Goal: Information Seeking & Learning: Compare options

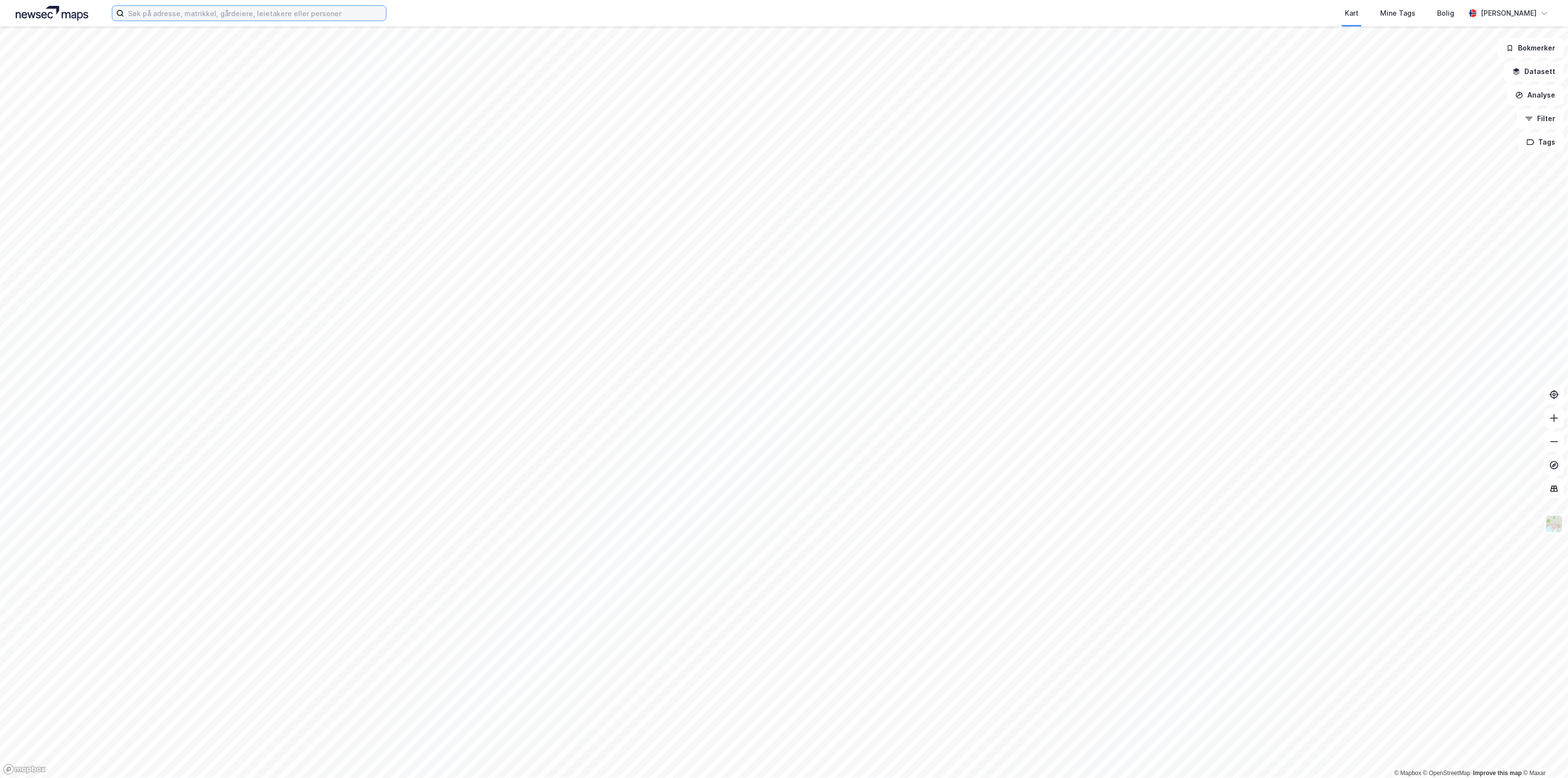
click at [198, 10] on input at bounding box center [255, 13] width 262 height 15
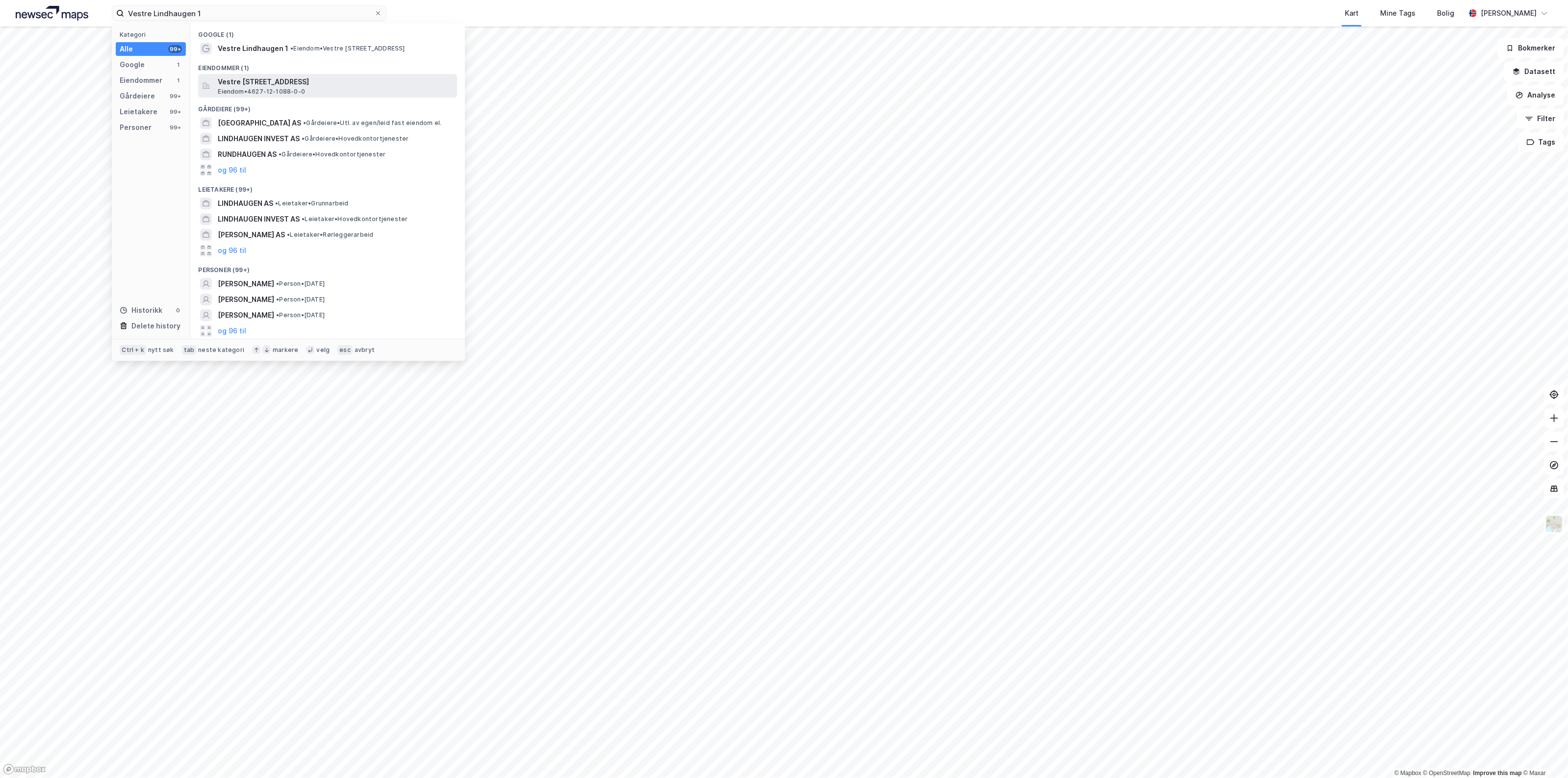
click at [309, 84] on span "Vestre [STREET_ADDRESS]" at bounding box center [335, 82] width 235 height 12
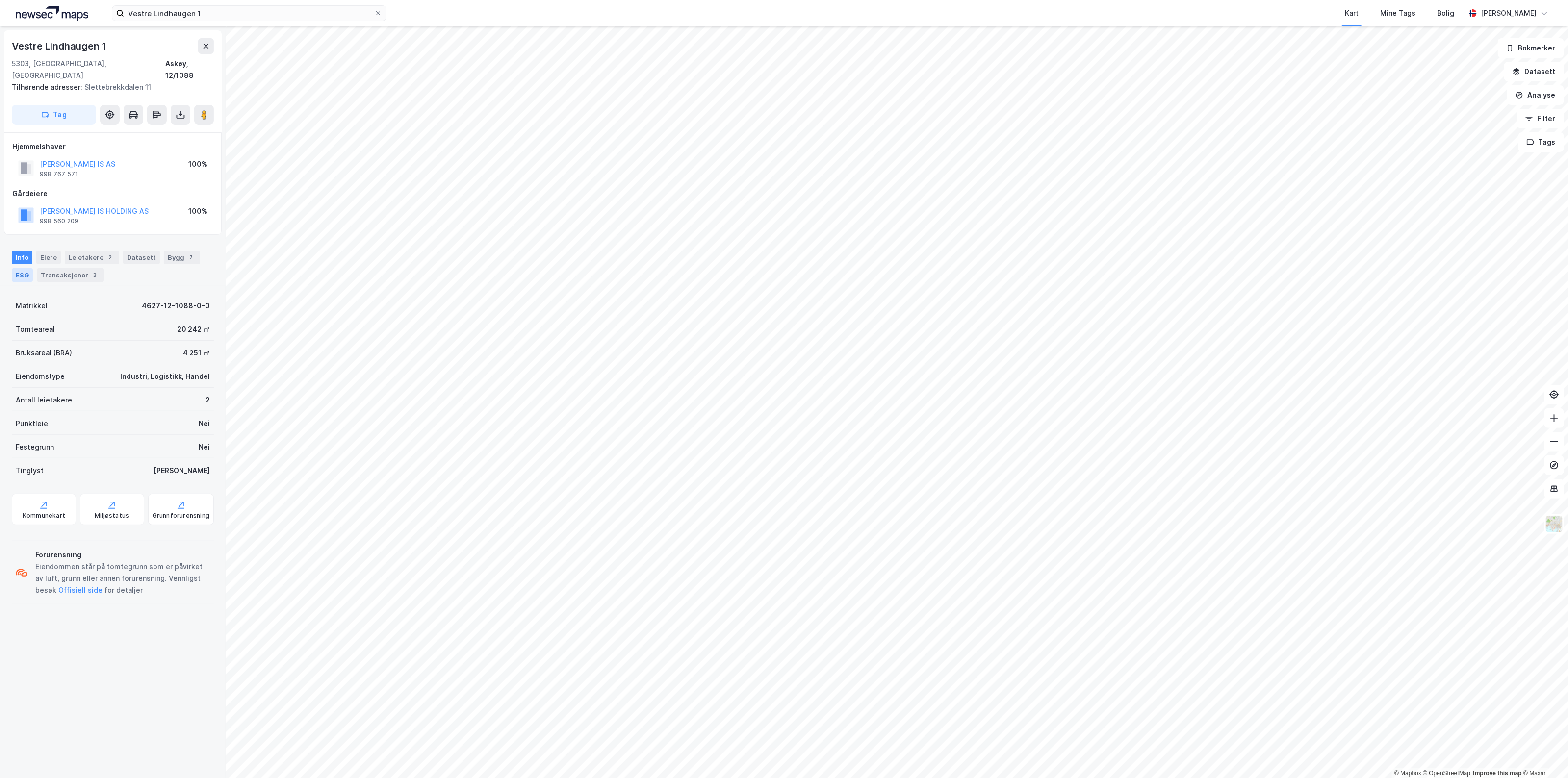
click at [29, 268] on div "ESG" at bounding box center [22, 275] width 21 height 14
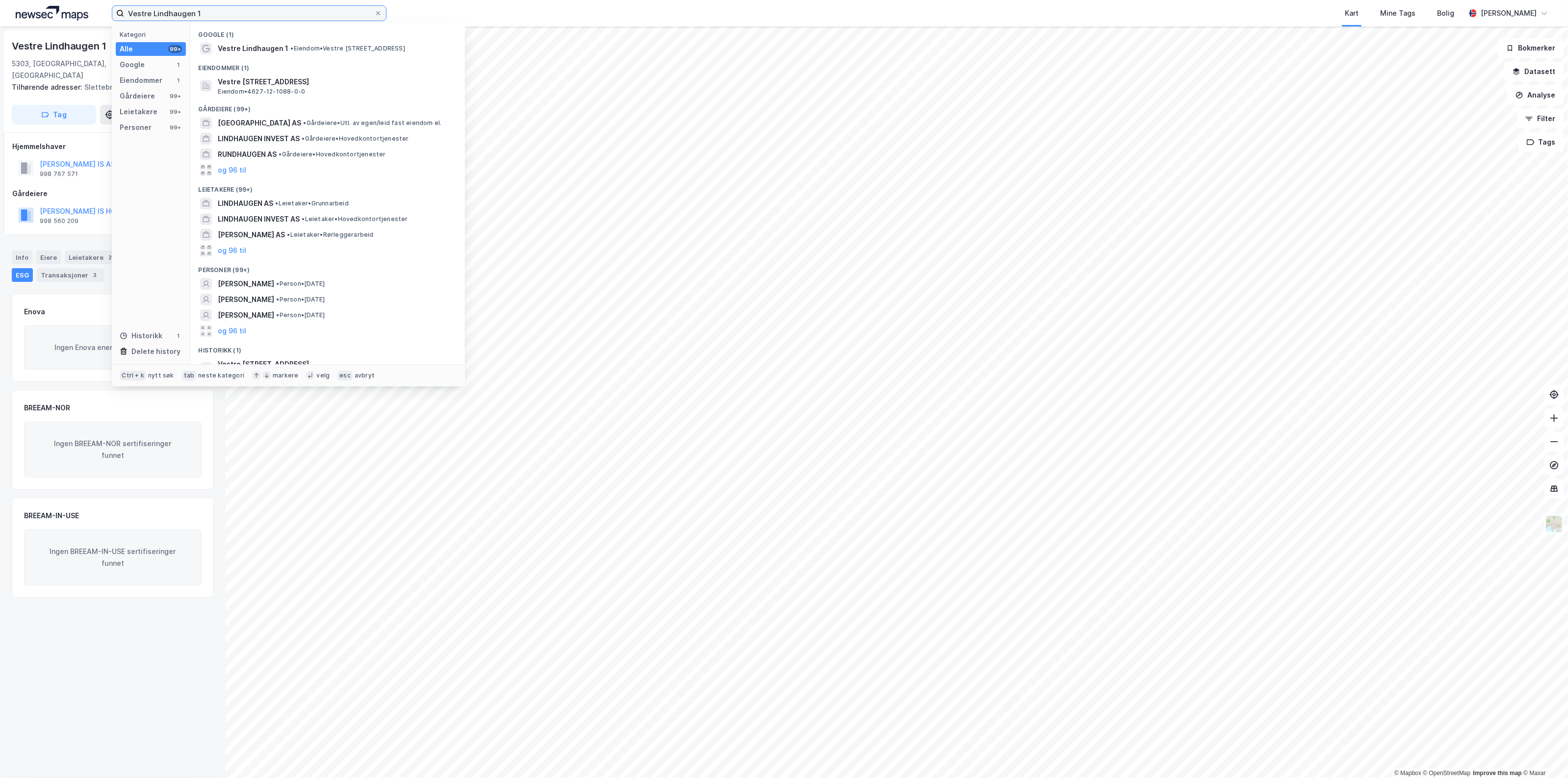
drag, startPoint x: 266, startPoint y: 16, endPoint x: -30, endPoint y: 3, distance: 296.3
click at [0, 3] on html "Vestre Lindhaugen 1 Kategori Alle 99+ Google 1 Eiendommer 1 Gårdeiere 99+ Leiet…" at bounding box center [784, 389] width 1568 height 778
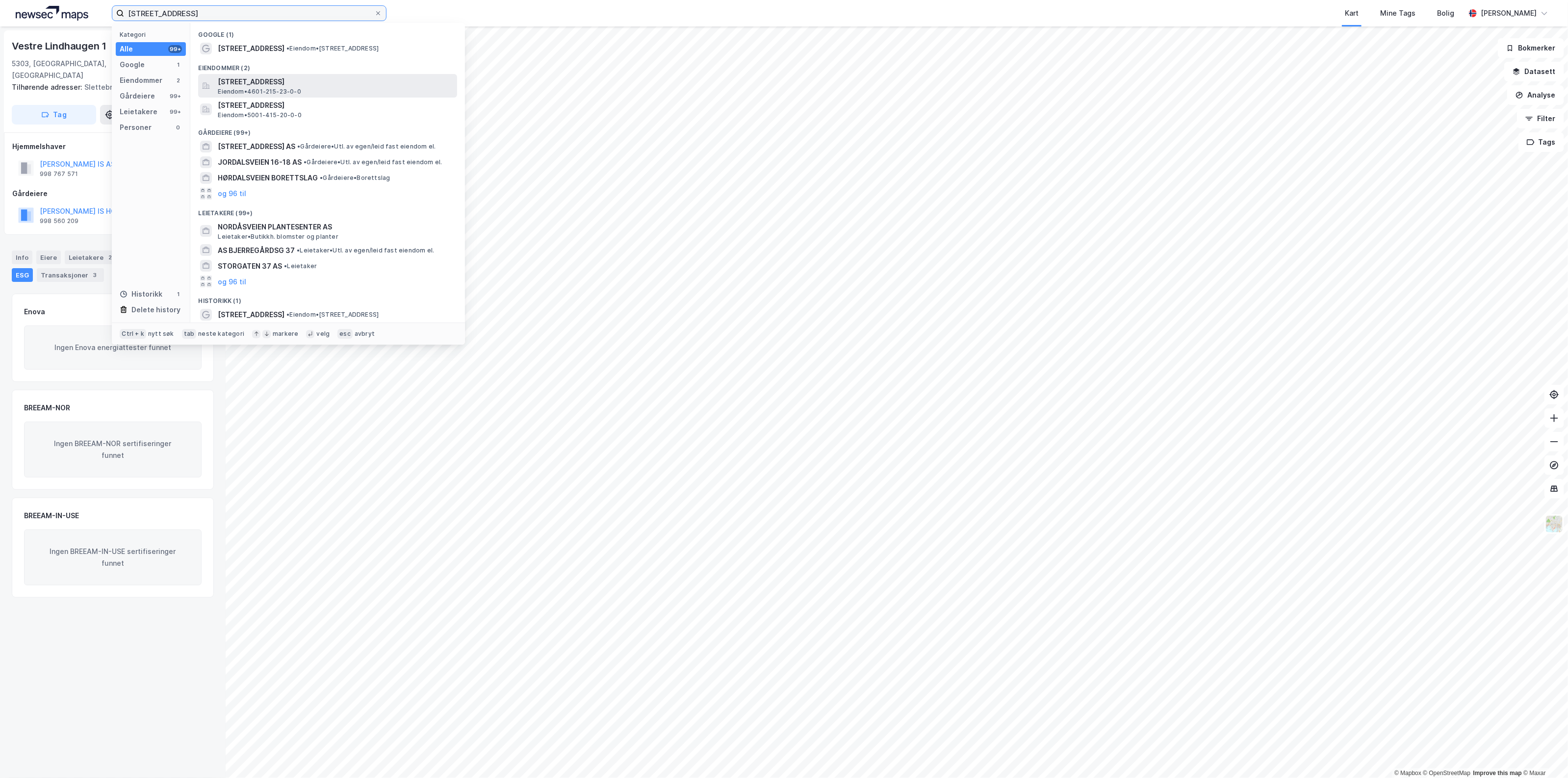
type input "[STREET_ADDRESS]"
click at [317, 77] on span "[STREET_ADDRESS]" at bounding box center [335, 82] width 235 height 12
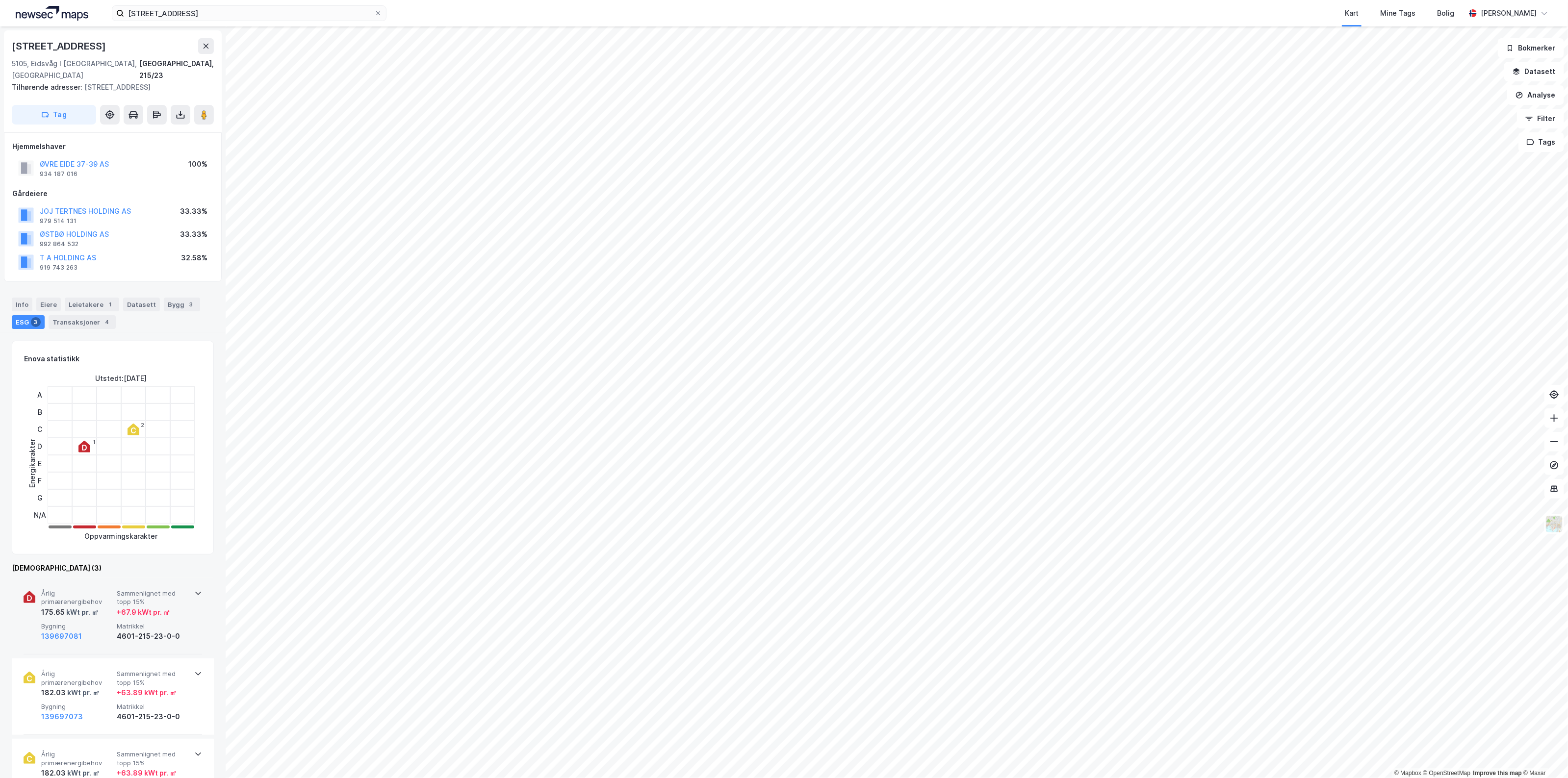
click at [106, 630] on div "139697081" at bounding box center [77, 636] width 72 height 12
click at [96, 762] on span "Årlig primærenergibehov" at bounding box center [77, 770] width 72 height 17
click at [102, 622] on span "Bygning" at bounding box center [77, 626] width 72 height 9
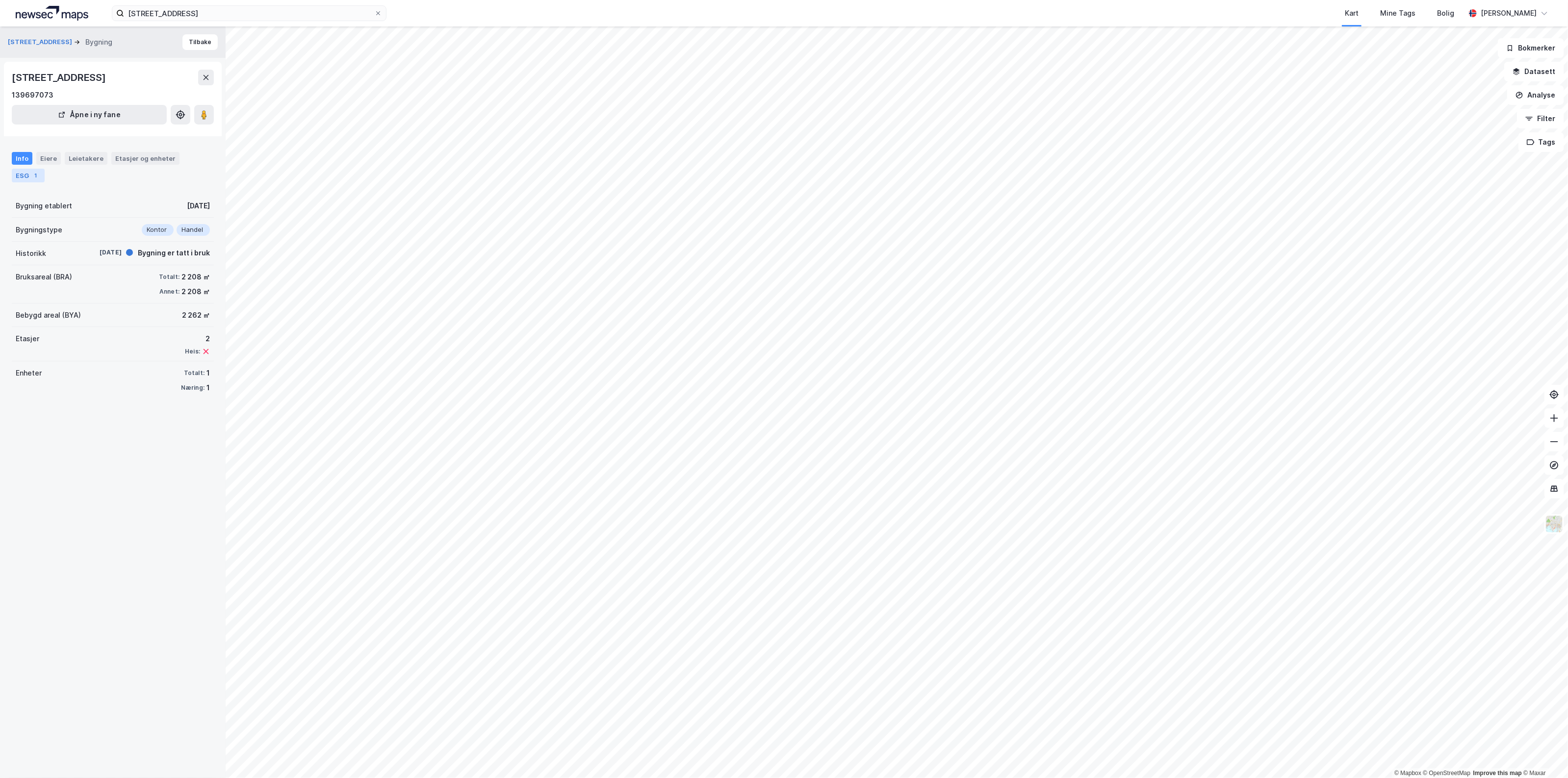
click at [17, 170] on div "ESG 1" at bounding box center [28, 176] width 33 height 14
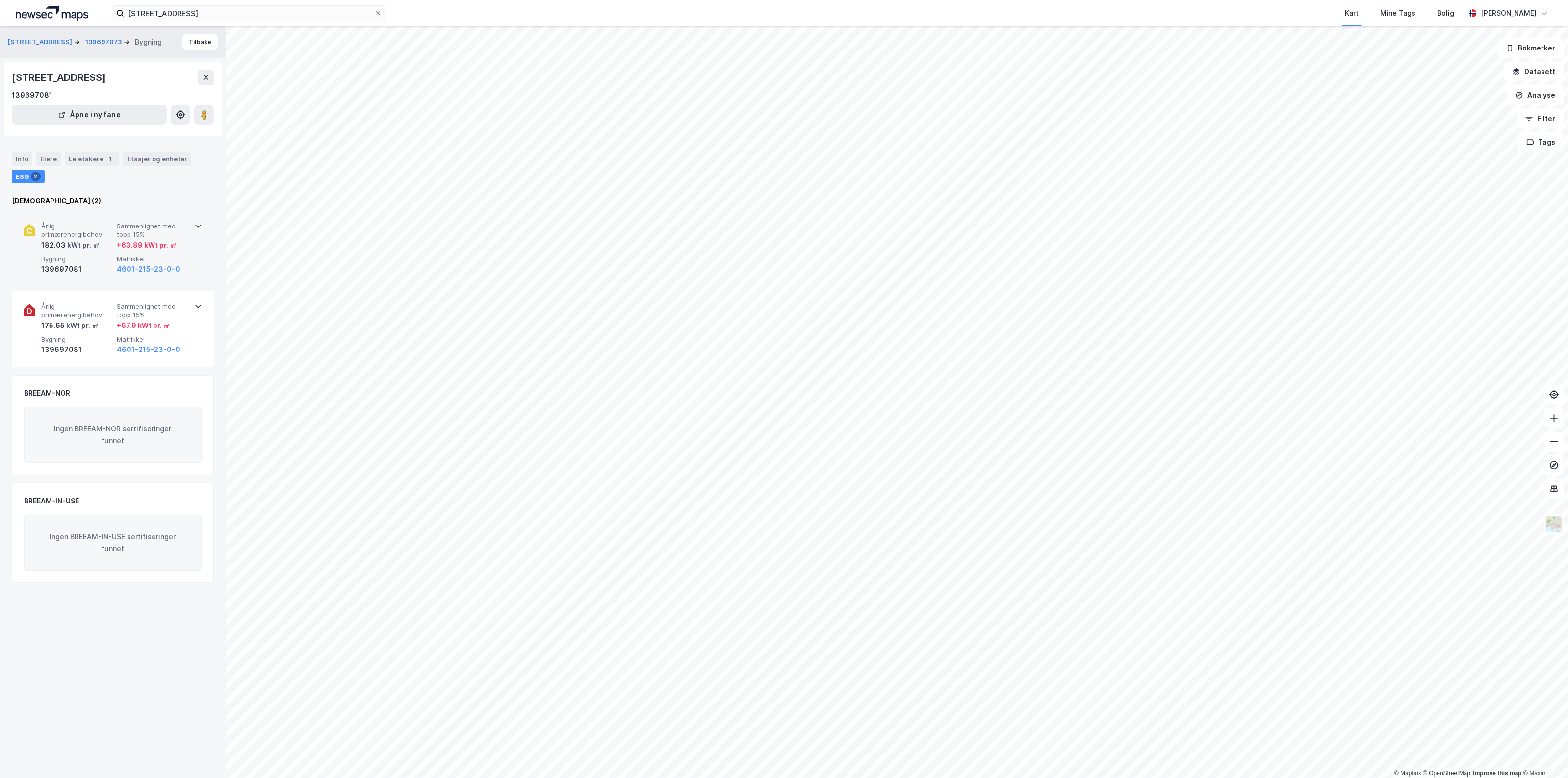
click at [104, 276] on div "Årlig primærenergibehov 182.03 kWt pr. ㎡ Sammenlignet med topp 15% + 63.89 kWt …" at bounding box center [112, 249] width 178 height 77
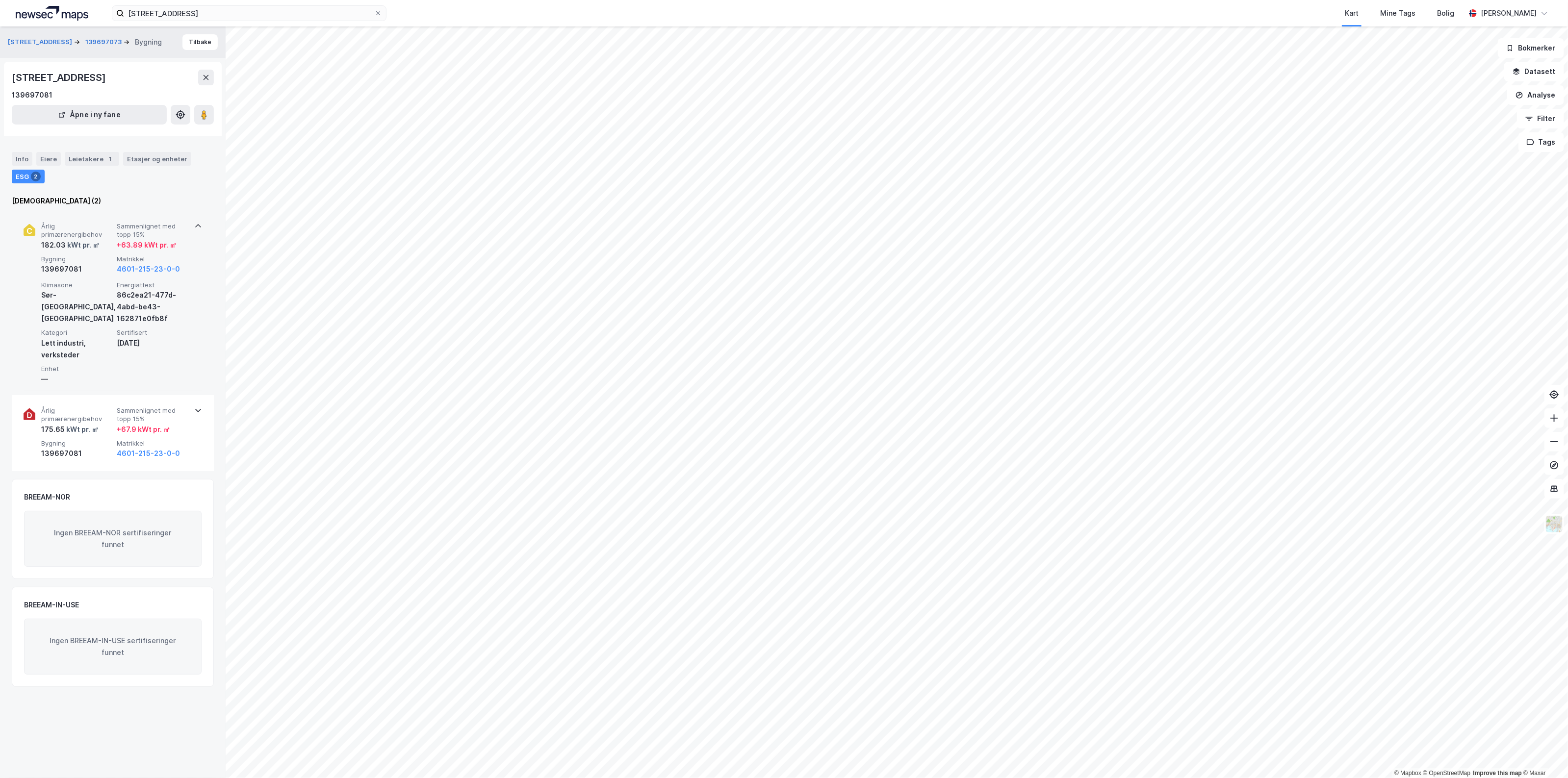
click at [99, 275] on div "139697081" at bounding box center [77, 269] width 72 height 12
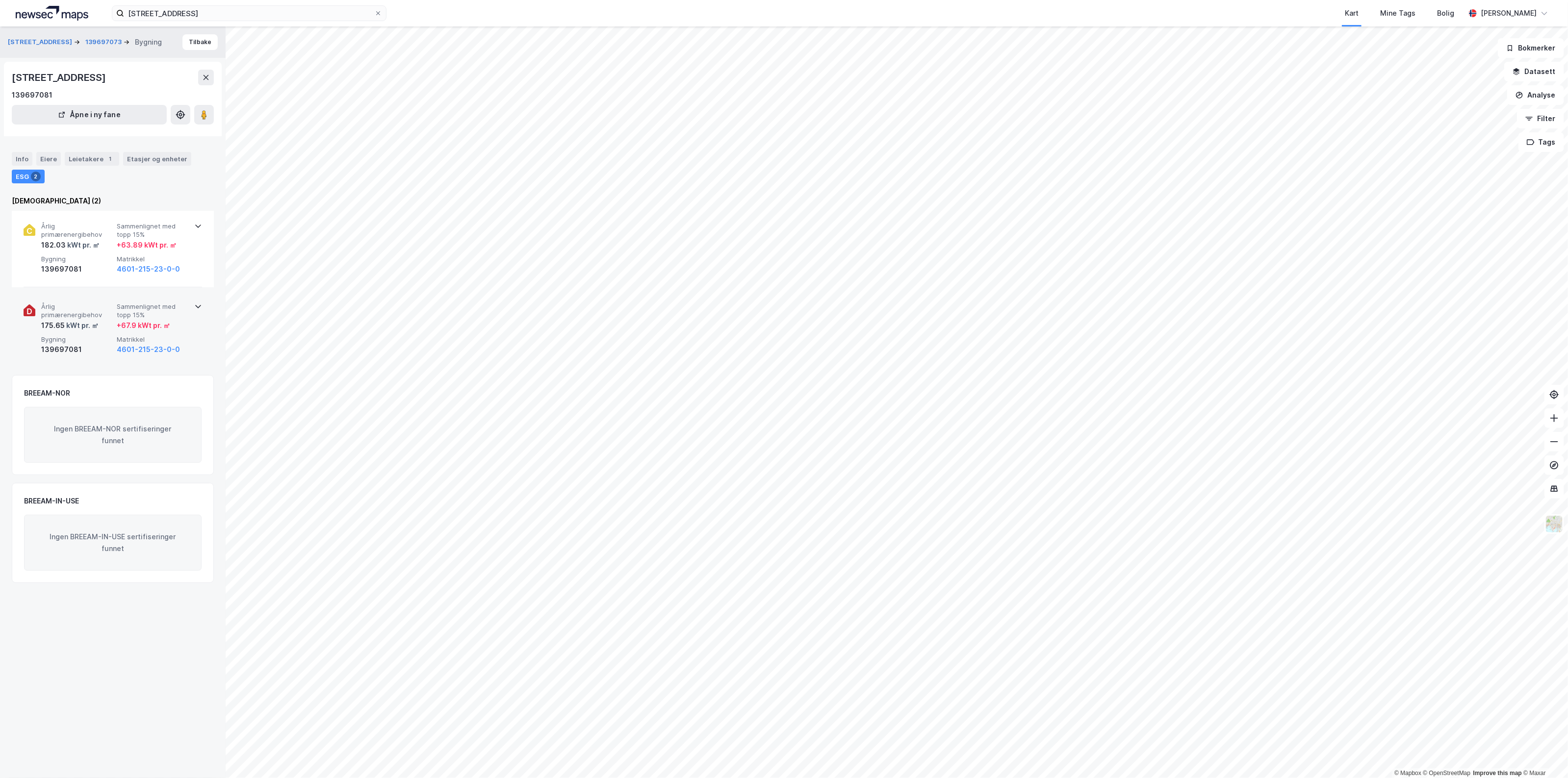
click at [94, 352] on div "139697081" at bounding box center [77, 350] width 72 height 12
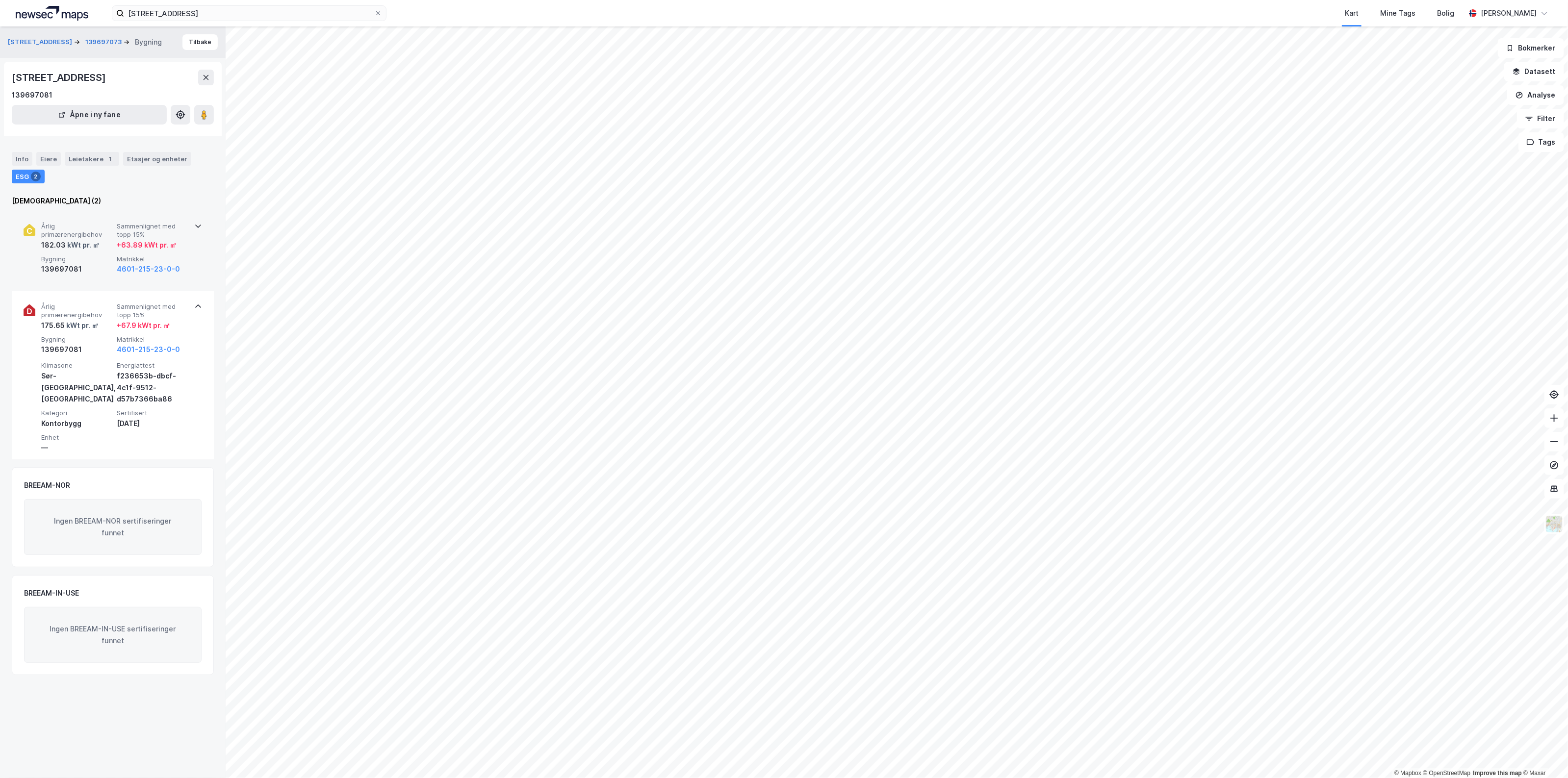
click at [91, 281] on div "Årlig primærenergibehov 182.03 kWt pr. ㎡ Sammenlignet med topp 15% + 63.89 kWt …" at bounding box center [112, 249] width 178 height 77
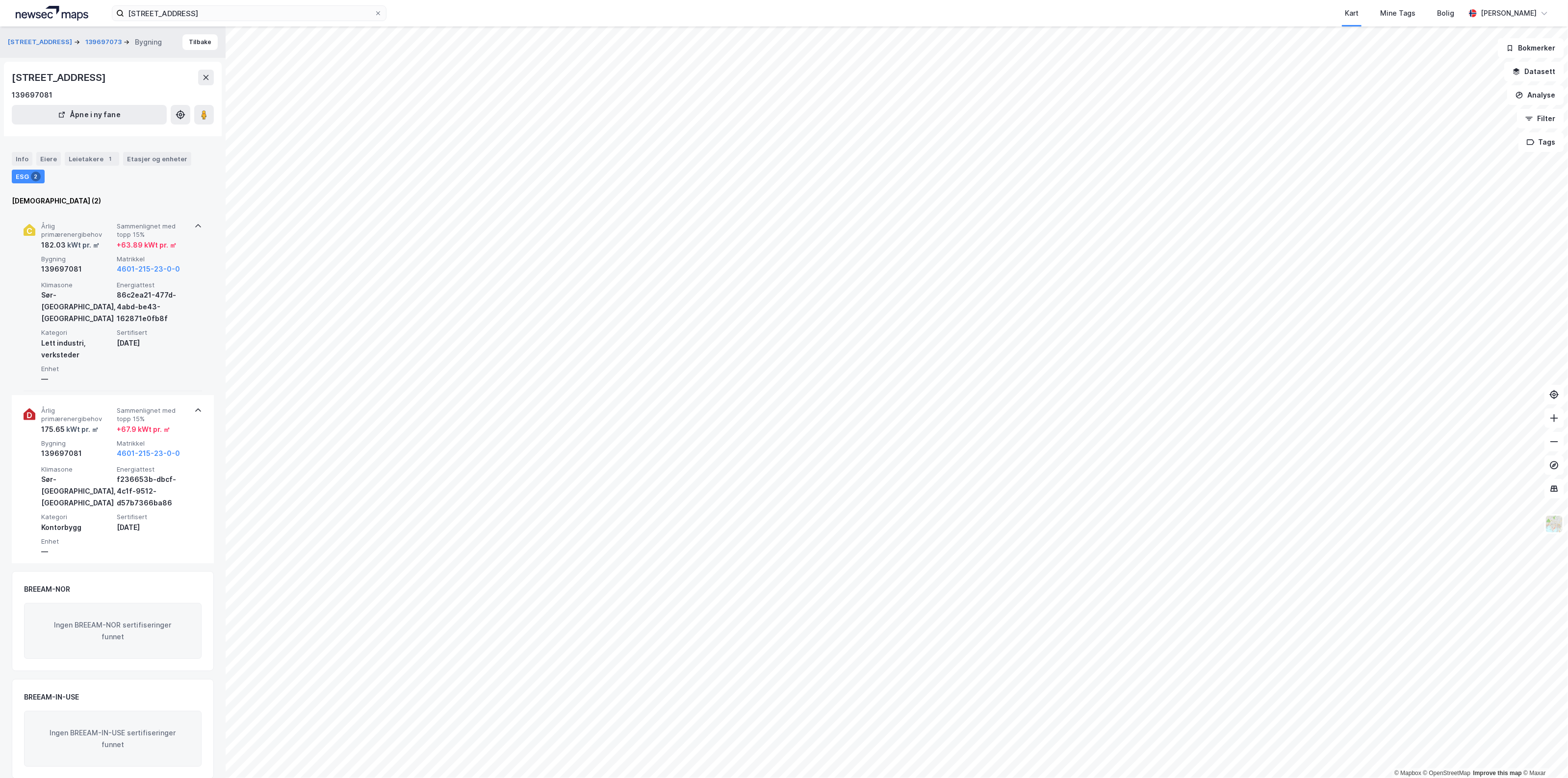
click at [91, 275] on div "139697081" at bounding box center [77, 269] width 72 height 12
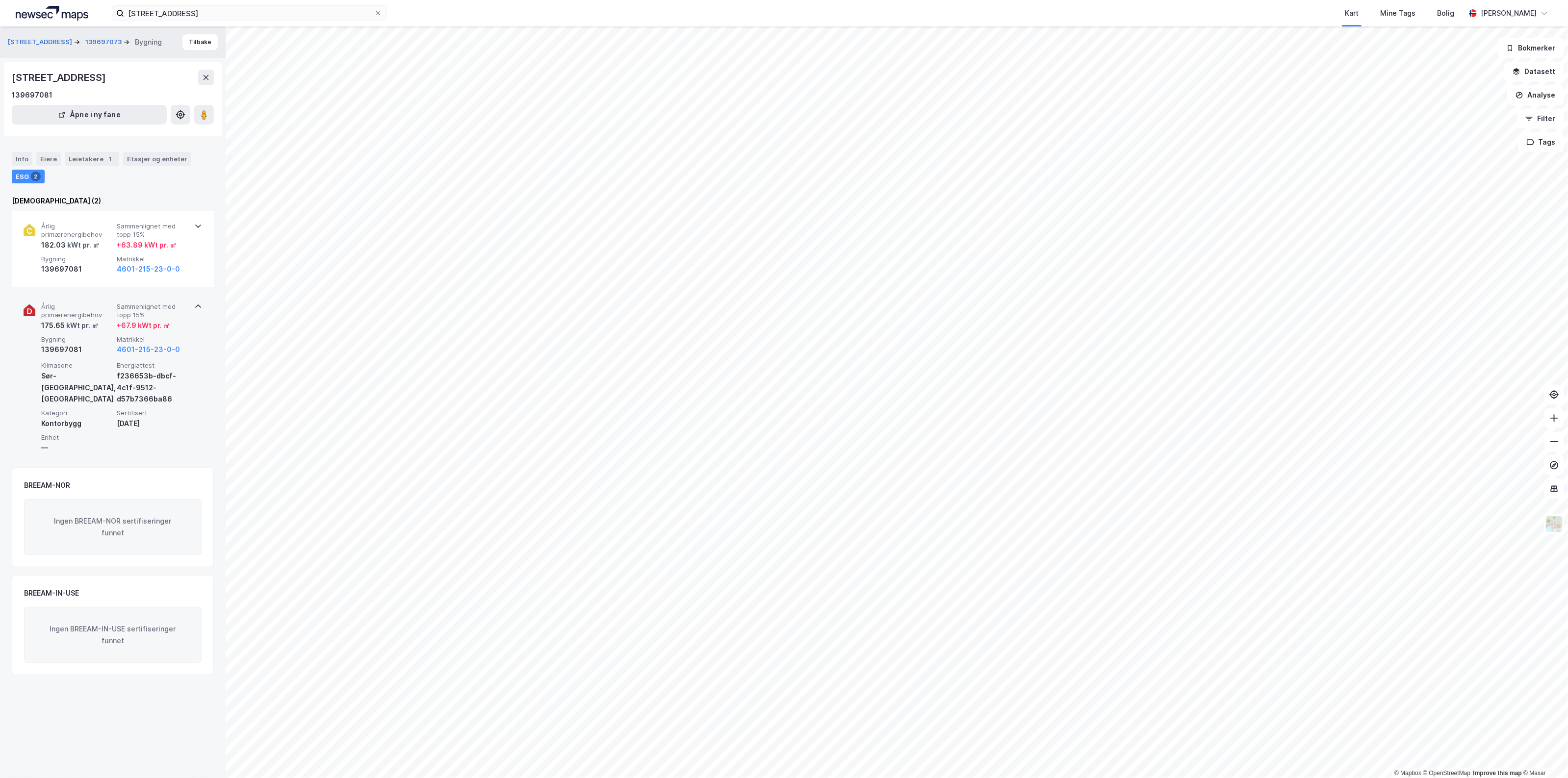
click at [106, 388] on div "Klimasone [GEOGRAPHIC_DATA], [GEOGRAPHIC_DATA]" at bounding box center [77, 383] width 72 height 44
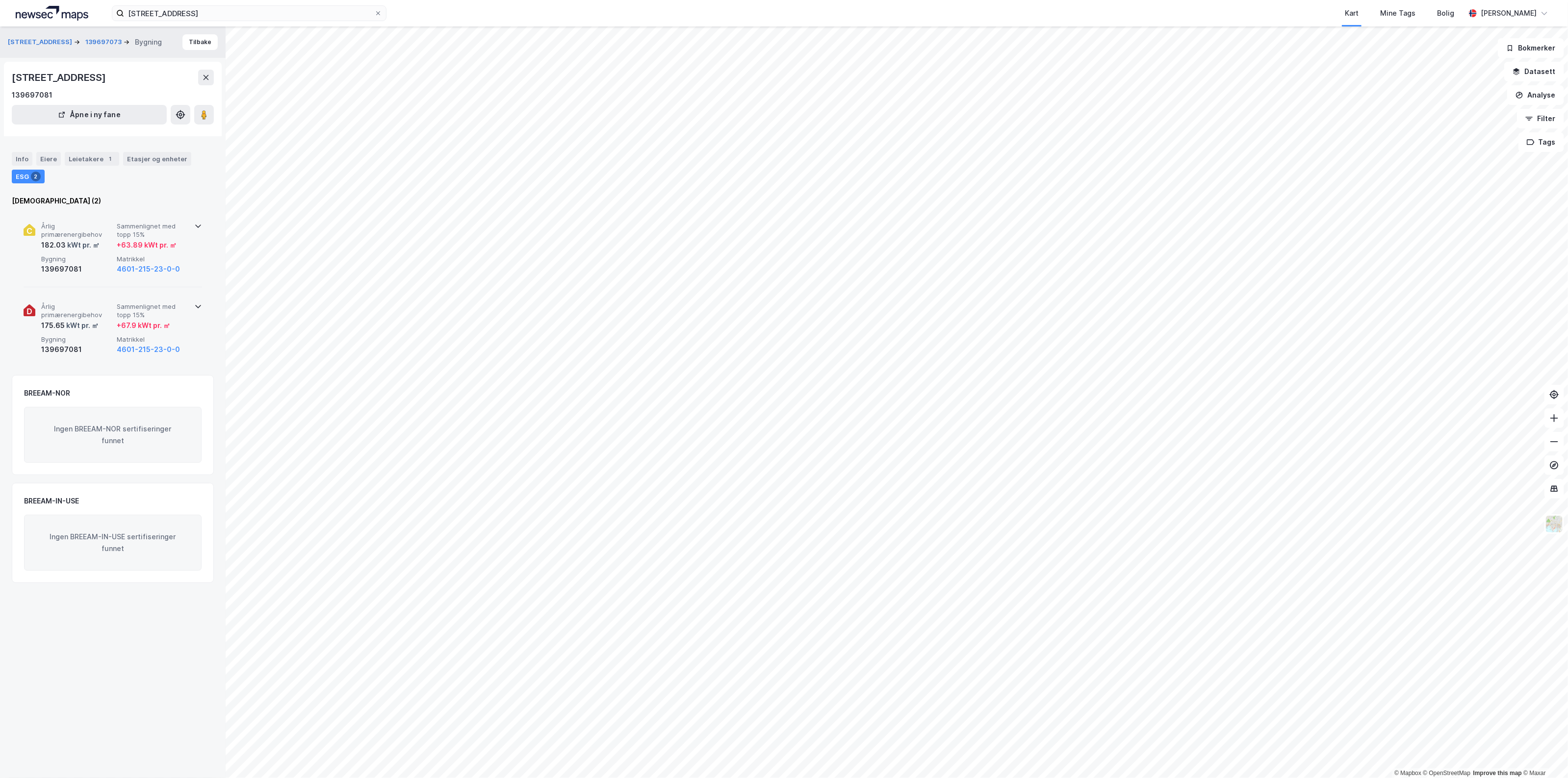
click at [103, 271] on div "139697081" at bounding box center [77, 269] width 72 height 12
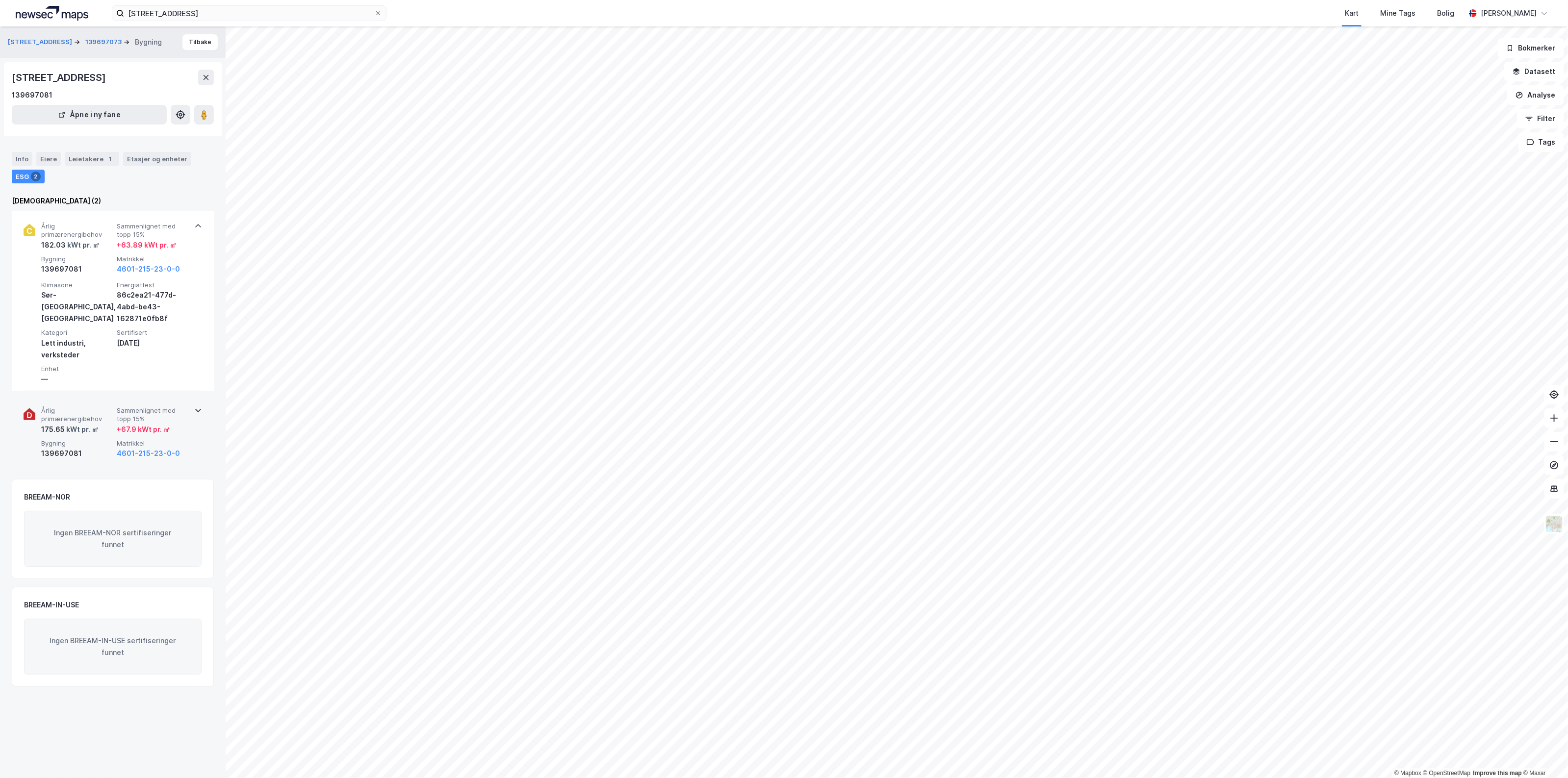
click at [103, 430] on div "175.65 kWt pr. ㎡" at bounding box center [77, 429] width 72 height 12
click at [103, 447] on div "139697081" at bounding box center [77, 453] width 72 height 12
click at [106, 370] on span "Enhet" at bounding box center [77, 369] width 72 height 9
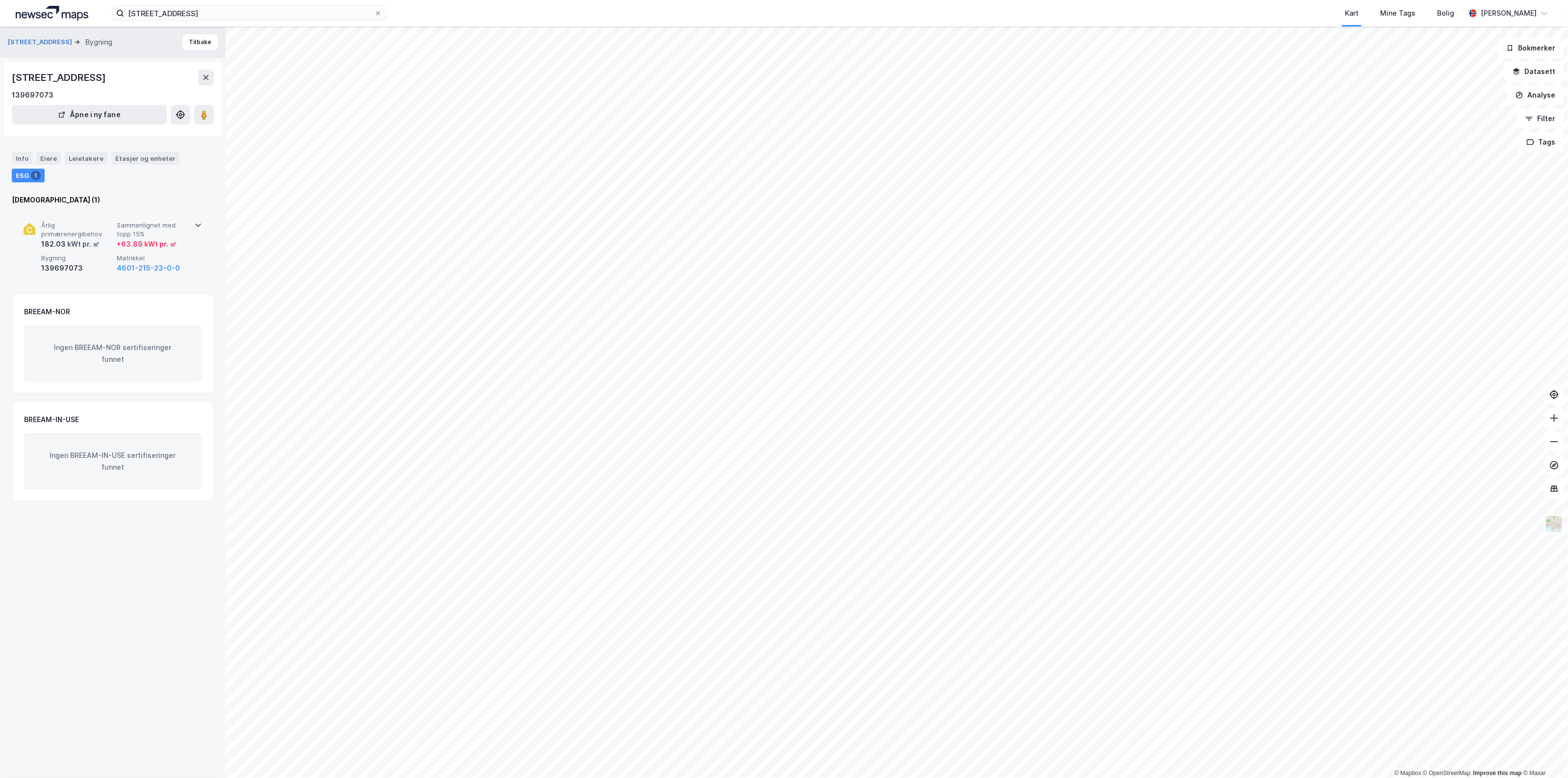
click at [86, 250] on div "kWt pr. ㎡" at bounding box center [82, 244] width 34 height 12
click at [94, 268] on div "139697081" at bounding box center [77, 269] width 72 height 12
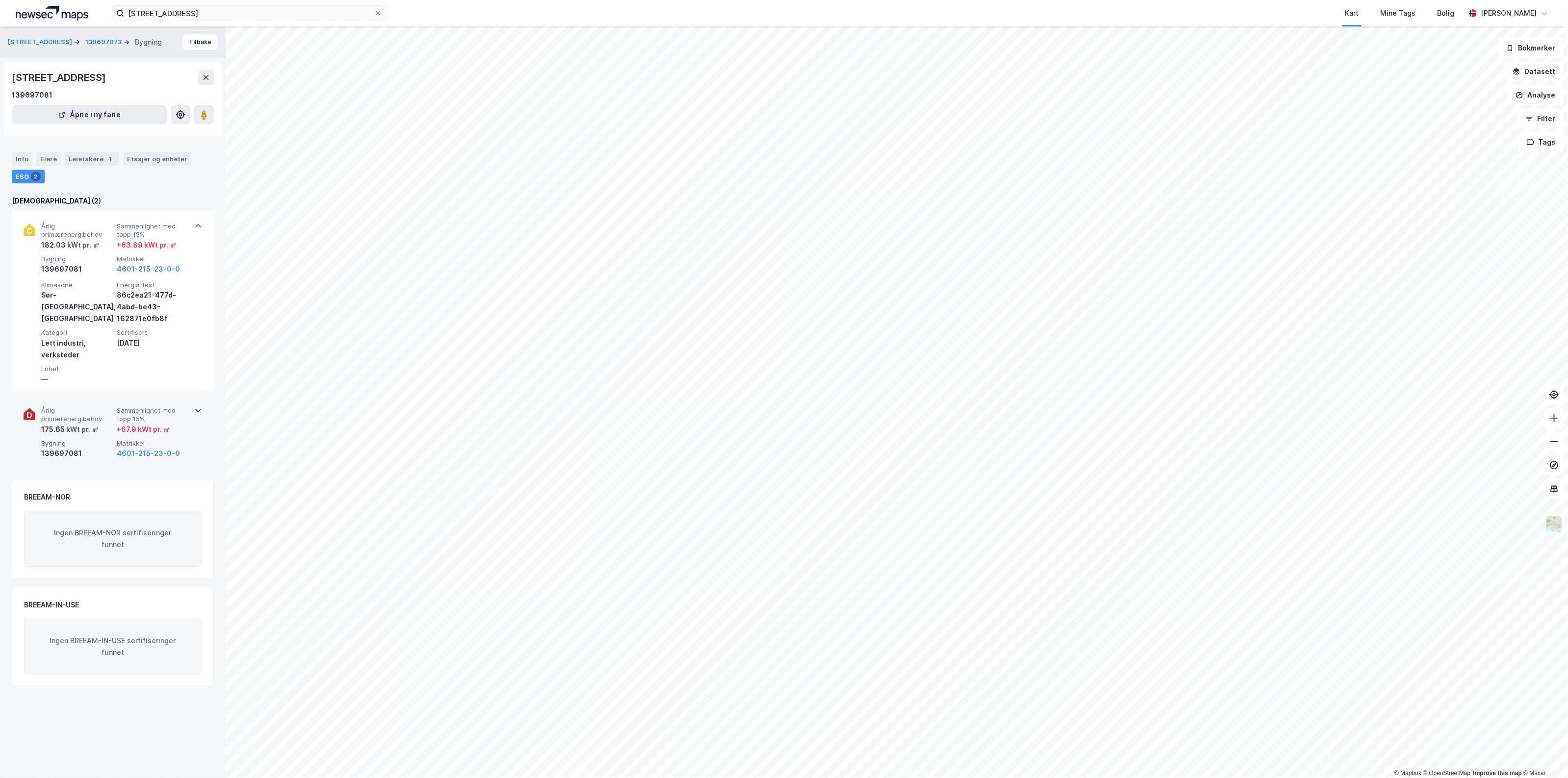
click at [110, 461] on div "Årlig primærenergibehov 175.65 kWt pr. ㎡ Sammenlignet med topp 15% + 67.9 kWt p…" at bounding box center [112, 433] width 178 height 76
